Goal: Navigation & Orientation: Find specific page/section

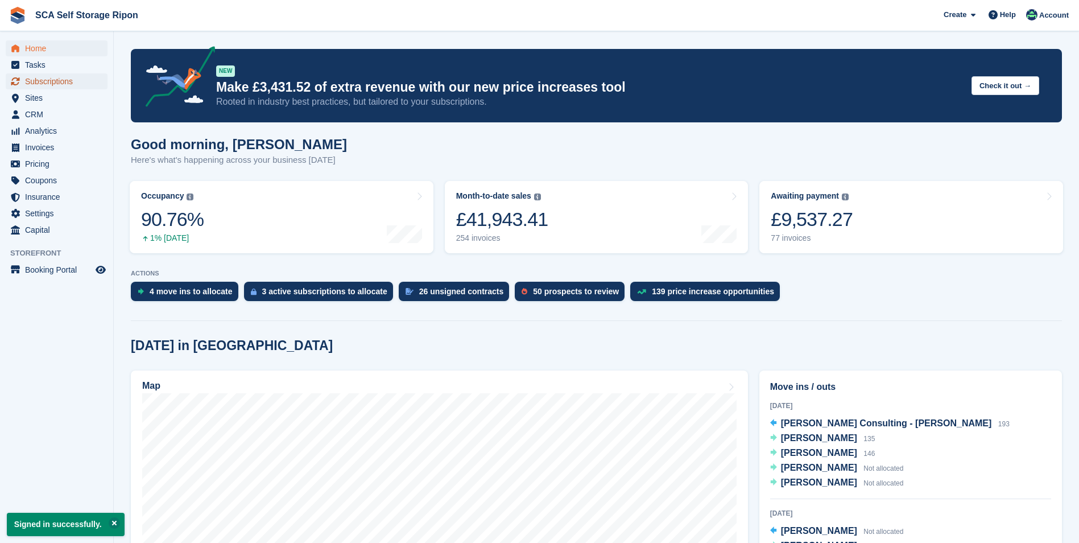
click at [75, 84] on span "Subscriptions" at bounding box center [59, 81] width 68 height 16
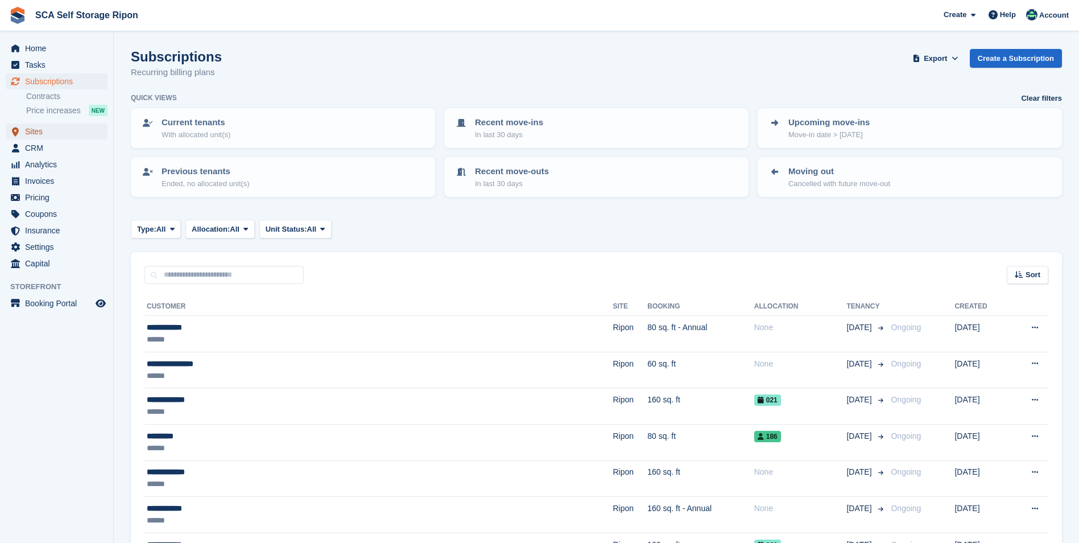
click at [66, 134] on span "Sites" at bounding box center [59, 131] width 68 height 16
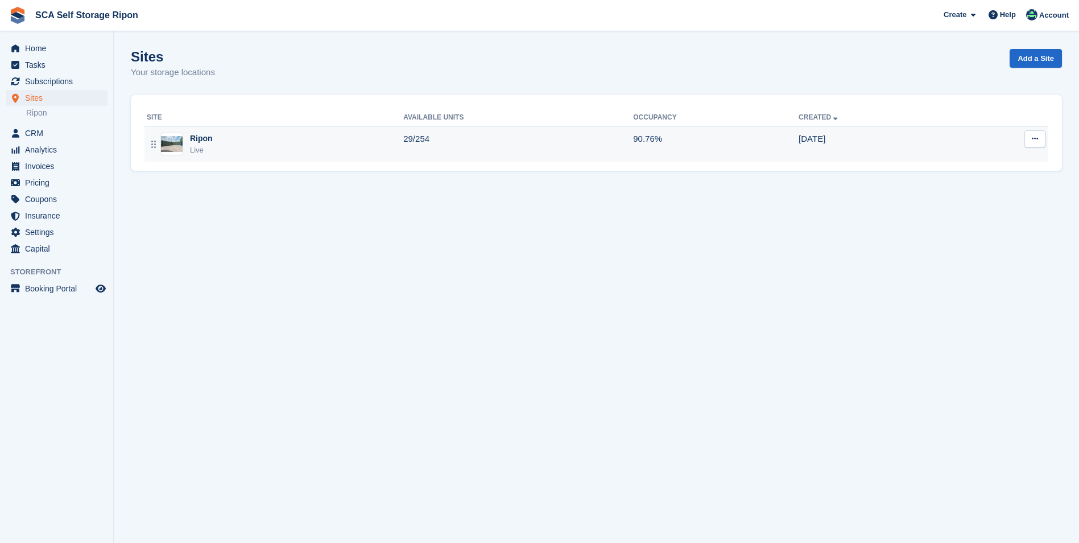
click at [256, 145] on div "Ripon Live" at bounding box center [275, 144] width 256 height 23
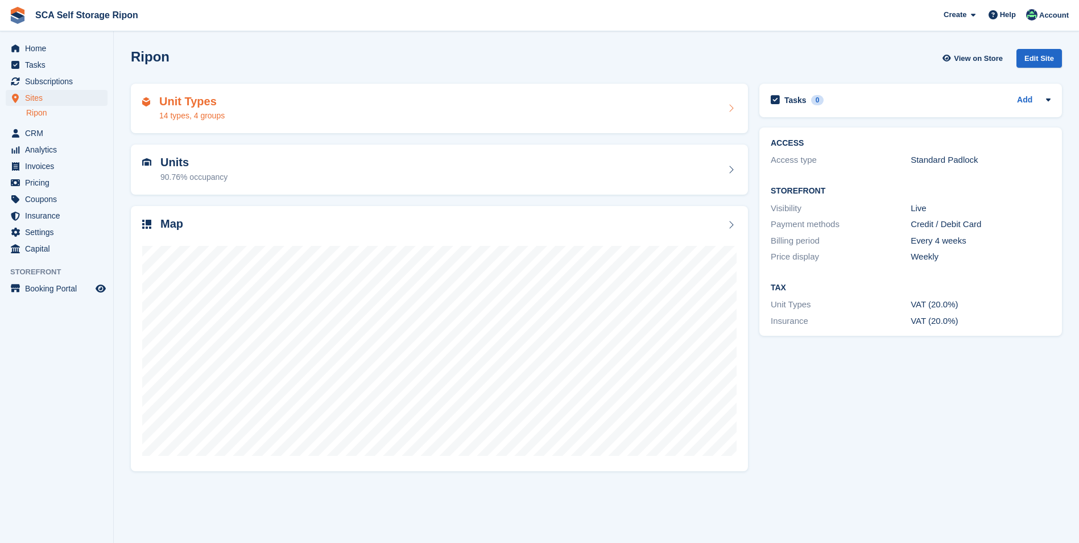
click at [286, 118] on div "Unit Types 14 types, 4 groups" at bounding box center [439, 108] width 594 height 27
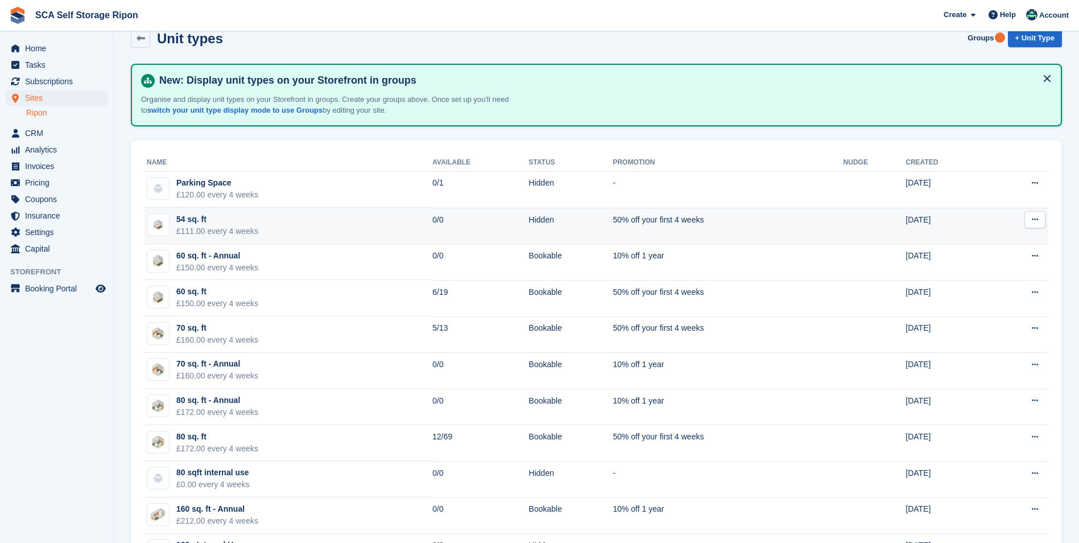
scroll to position [57, 0]
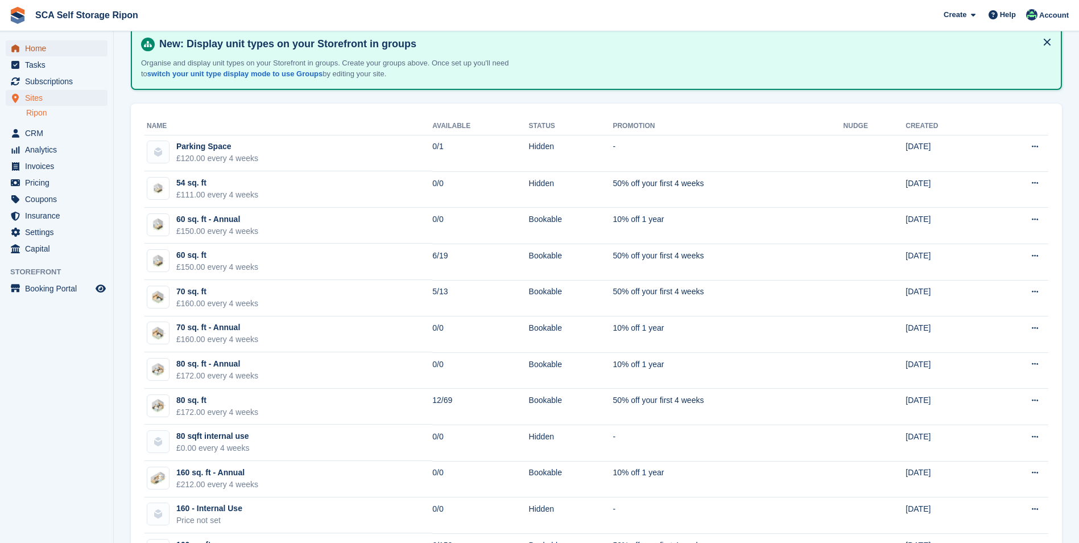
click at [65, 49] on span "Home" at bounding box center [59, 48] width 68 height 16
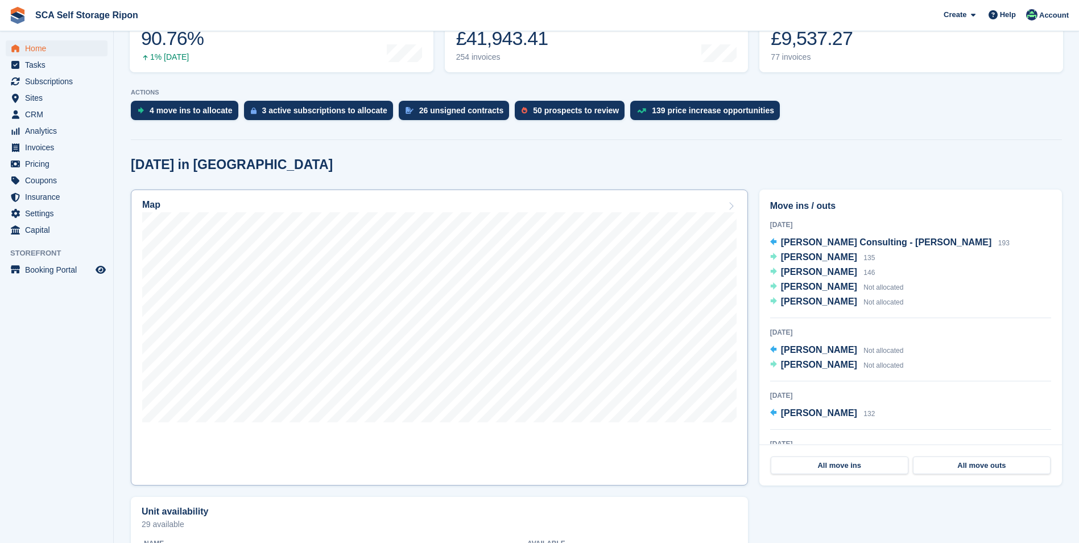
scroll to position [227, 0]
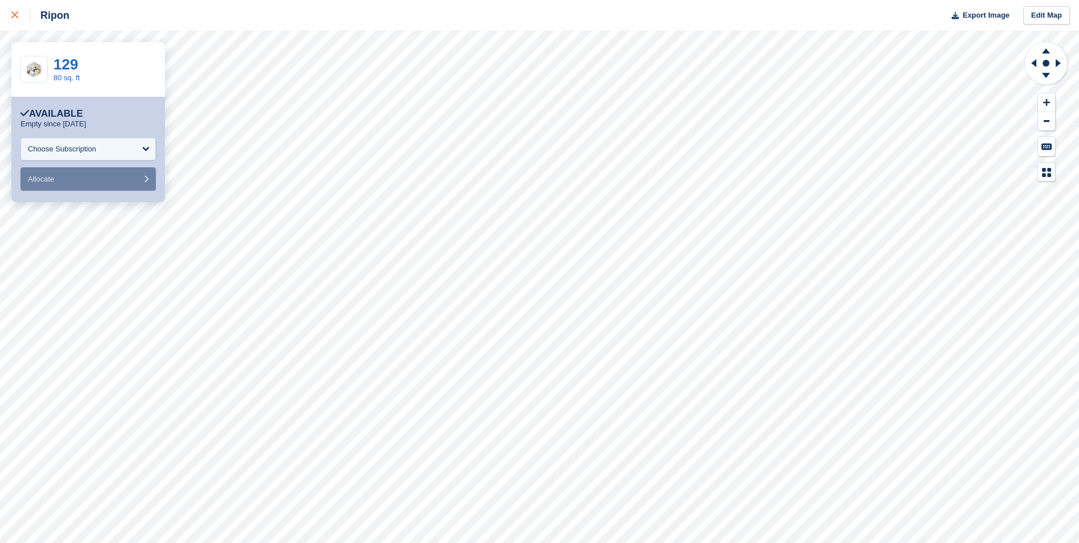
click at [19, 16] on div at bounding box center [20, 16] width 19 height 14
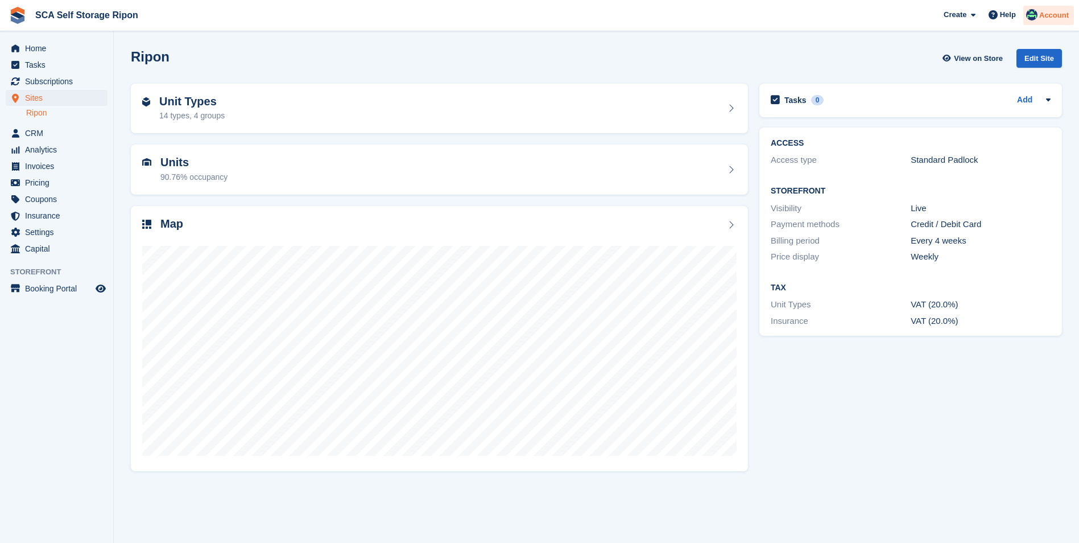
click at [1035, 10] on img at bounding box center [1031, 14] width 11 height 11
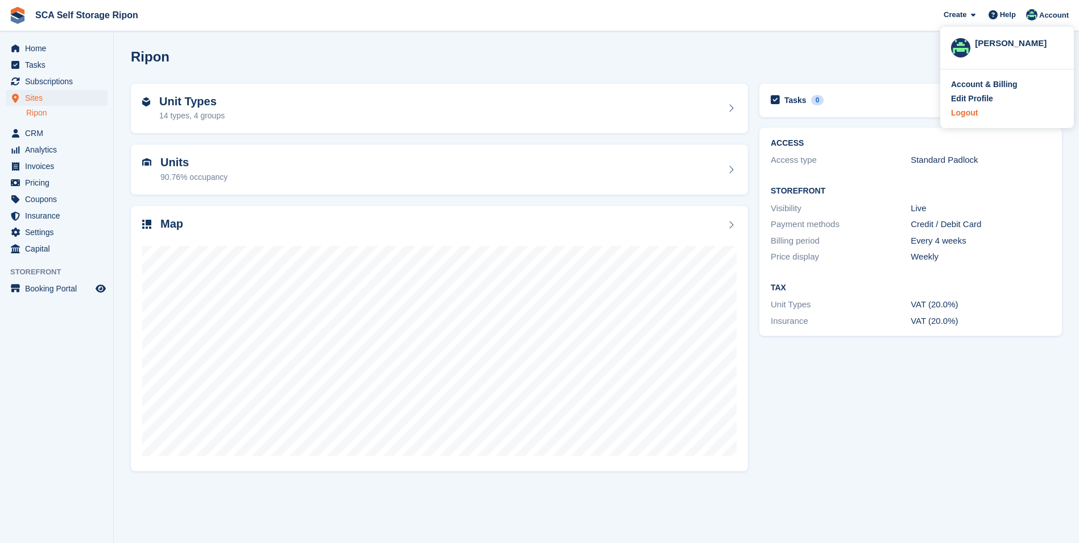
click at [972, 113] on div "Logout" at bounding box center [964, 113] width 27 height 12
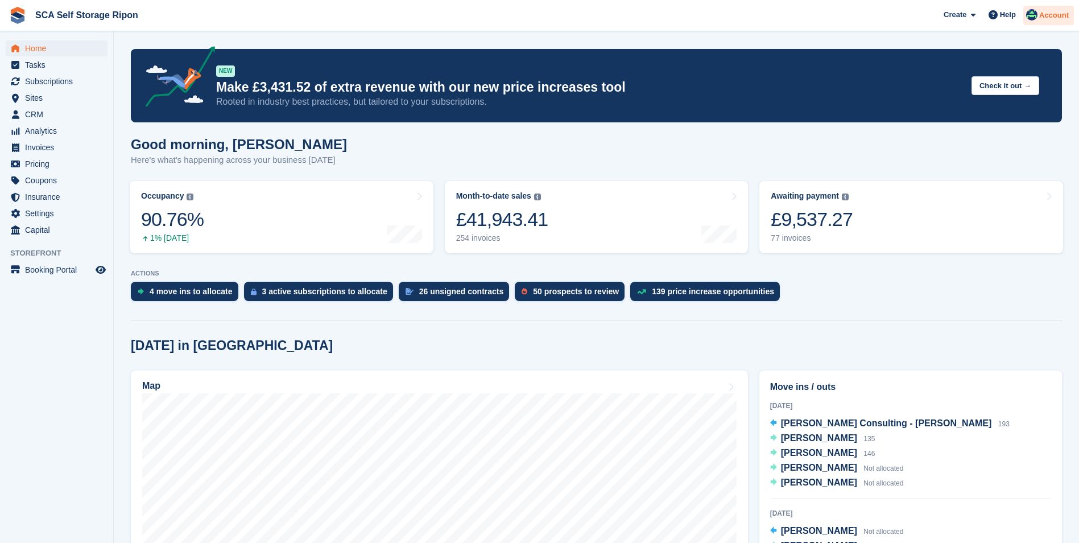
click at [1049, 16] on span "Account" at bounding box center [1054, 15] width 30 height 11
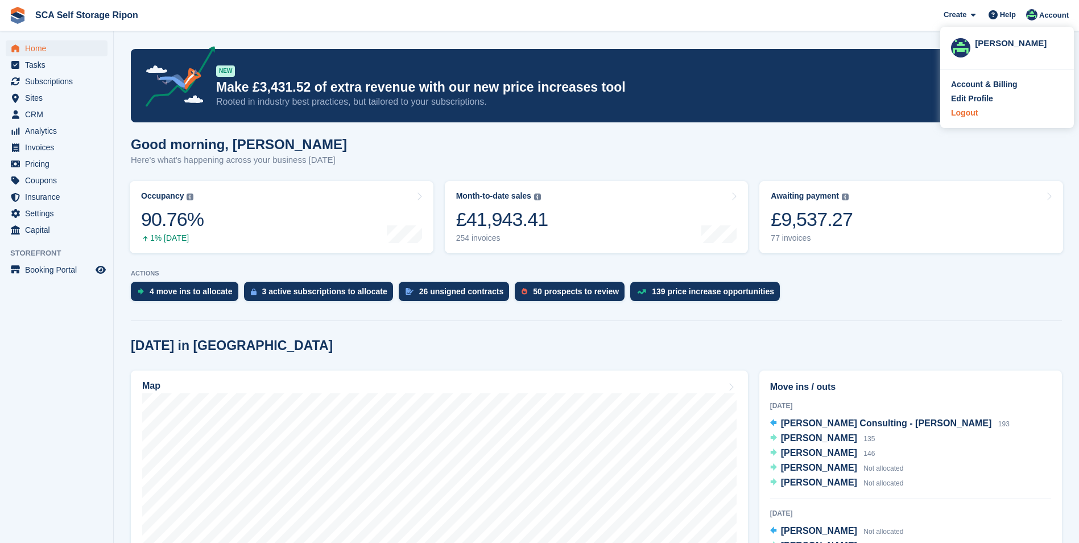
click at [969, 114] on div "Logout" at bounding box center [964, 113] width 27 height 12
